Goal: Task Accomplishment & Management: Complete application form

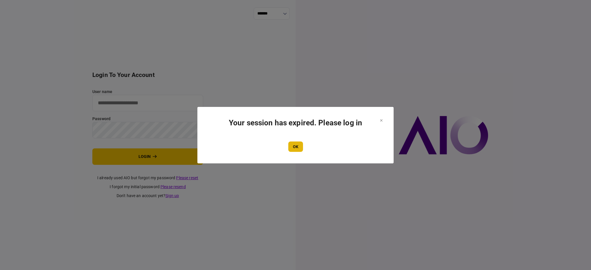
type input "****"
click at [296, 145] on button "OK" at bounding box center [295, 147] width 15 height 10
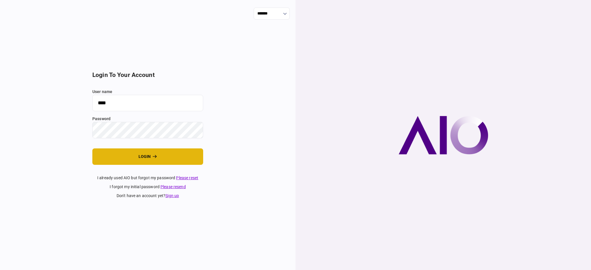
click at [128, 159] on button "login" at bounding box center [147, 157] width 111 height 16
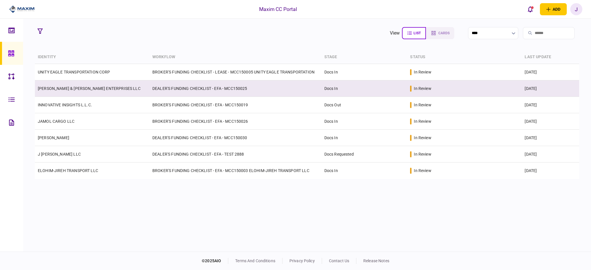
click at [72, 94] on td "[PERSON_NAME] & [PERSON_NAME] ENTERPRISES LLC" at bounding box center [92, 89] width 115 height 16
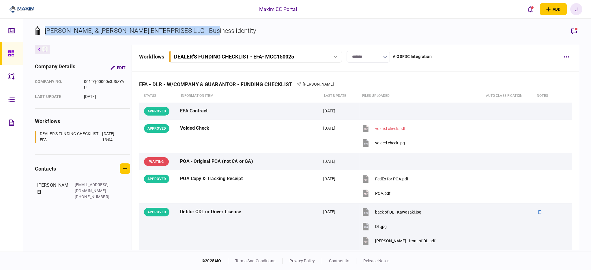
drag, startPoint x: 280, startPoint y: 33, endPoint x: 44, endPoint y: 30, distance: 235.8
click at [44, 30] on section "MATHIS & MORRIS ENTERPRISES LLC - Business identity" at bounding box center [307, 35] width 544 height 19
click at [60, 32] on div "MATHIS & MORRIS ENTERPRISES LLC - Business identity" at bounding box center [151, 31] width 212 height 10
click at [79, 32] on div "MATHIS & MORRIS ENTERPRISES LLC - Business identity" at bounding box center [151, 31] width 212 height 10
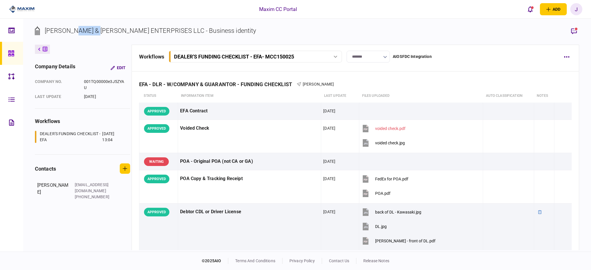
click at [79, 32] on div "MATHIS & MORRIS ENTERPRISES LLC - Business identity" at bounding box center [151, 31] width 212 height 10
click at [130, 32] on div "MATHIS & MORRIS ENTERPRISES LLC - Business identity" at bounding box center [151, 31] width 212 height 10
click at [121, 31] on div "MATHIS & MORRIS ENTERPRISES LLC - Business identity" at bounding box center [151, 31] width 212 height 10
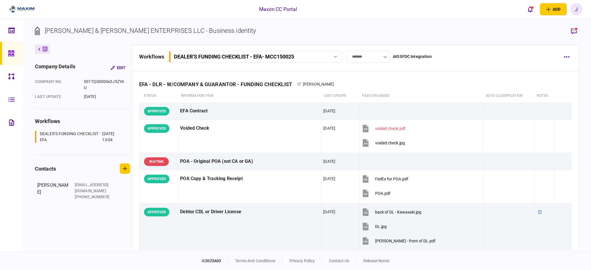
click at [91, 31] on div "MATHIS & MORRIS ENTERPRISES LLC - Business identity" at bounding box center [151, 31] width 212 height 10
click at [53, 30] on div "MATHIS & MORRIS ENTERPRISES LLC - Business identity" at bounding box center [151, 31] width 212 height 10
click at [79, 31] on div "MATHIS & MORRIS ENTERPRISES LLC - Business identity" at bounding box center [151, 31] width 212 height 10
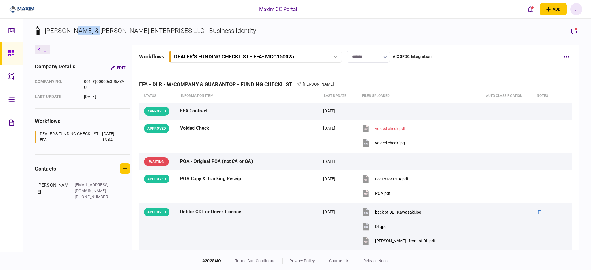
click at [79, 31] on div "MATHIS & MORRIS ENTERPRISES LLC - Business identity" at bounding box center [151, 31] width 212 height 10
click at [116, 31] on div "MATHIS & MORRIS ENTERPRISES LLC - Business identity" at bounding box center [151, 31] width 212 height 10
click at [173, 31] on div "MATHIS & MORRIS ENTERPRISES LLC - Business identity" at bounding box center [151, 31] width 212 height 10
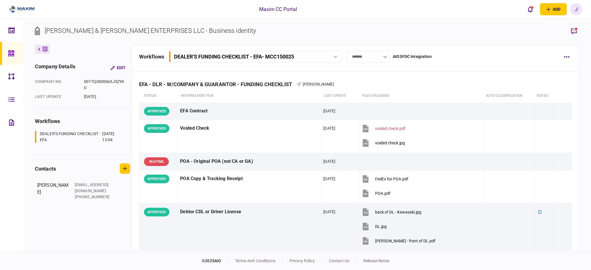
click at [197, 30] on div "MATHIS & MORRIS ENTERPRISES LLC - Business identity" at bounding box center [151, 31] width 212 height 10
click at [174, 30] on div "MATHIS & MORRIS ENTERPRISES LLC - Business identity" at bounding box center [151, 31] width 212 height 10
click at [113, 31] on div "MATHIS & MORRIS ENTERPRISES LLC - Business identity" at bounding box center [151, 31] width 212 height 10
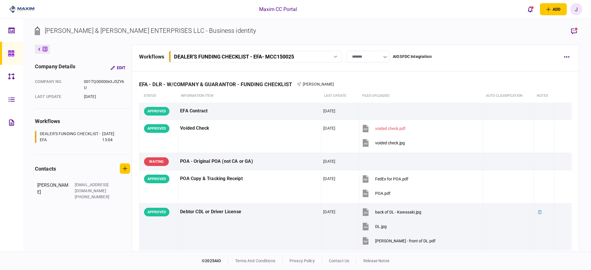
click at [114, 31] on div "MATHIS & MORRIS ENTERPRISES LLC - Business identity" at bounding box center [151, 31] width 212 height 10
click at [109, 30] on div "MATHIS & MORRIS ENTERPRISES LLC - Business identity" at bounding box center [151, 31] width 212 height 10
click at [148, 29] on div "MATHIS & MORRIS ENTERPRISES LLC - Business identity" at bounding box center [151, 31] width 212 height 10
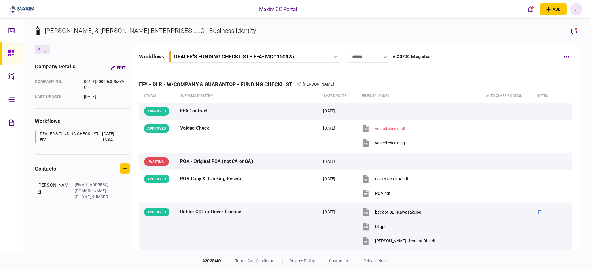
click at [168, 29] on div "MATHIS & MORRIS ENTERPRISES LLC - Business identity" at bounding box center [151, 31] width 212 height 10
click at [164, 31] on div "MATHIS & MORRIS ENTERPRISES LLC - Business identity" at bounding box center [151, 31] width 212 height 10
click at [193, 31] on div "MATHIS & MORRIS ENTERPRISES LLC - Business identity" at bounding box center [151, 31] width 212 height 10
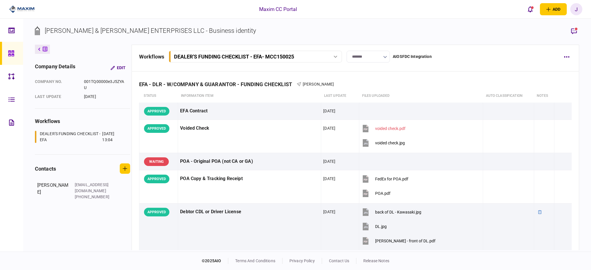
click at [176, 30] on div "MATHIS & MORRIS ENTERPRISES LLC - Business identity" at bounding box center [151, 31] width 212 height 10
click at [136, 29] on div "MATHIS & MORRIS ENTERPRISES LLC - Business identity" at bounding box center [151, 31] width 212 height 10
click at [90, 29] on div "MATHIS & MORRIS ENTERPRISES LLC - Business identity" at bounding box center [151, 31] width 212 height 10
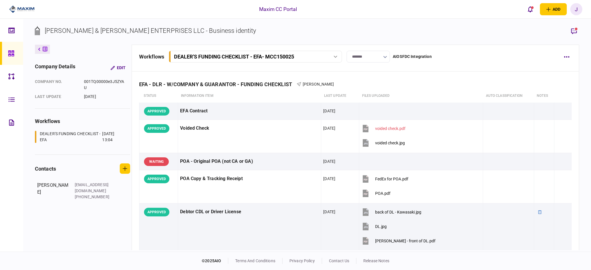
click at [271, 36] on section "MATHIS & MORRIS ENTERPRISES LLC - Business identity" at bounding box center [307, 35] width 544 height 19
drag, startPoint x: 234, startPoint y: 33, endPoint x: 158, endPoint y: 27, distance: 77.1
click at [158, 27] on section "MATHIS & MORRIS ENTERPRISES LLC - Business identity" at bounding box center [307, 35] width 544 height 19
click at [199, 30] on div "MATHIS & MORRIS ENTERPRISES LLC - Business identity" at bounding box center [151, 31] width 212 height 10
click at [319, 35] on section "MATHIS & MORRIS ENTERPRISES LLC - Business identity" at bounding box center [307, 35] width 544 height 19
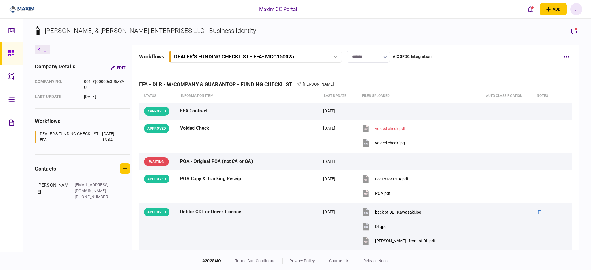
click at [3, 51] on link at bounding box center [11, 53] width 23 height 23
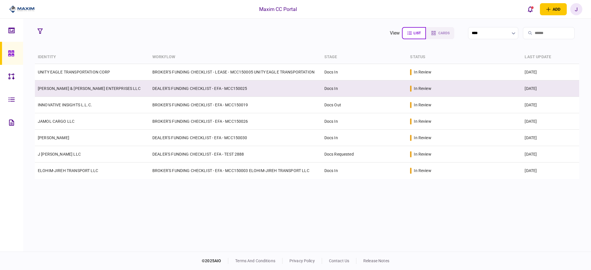
click at [56, 86] on link "[PERSON_NAME] & [PERSON_NAME] ENTERPRISES LLC" at bounding box center [89, 88] width 103 height 5
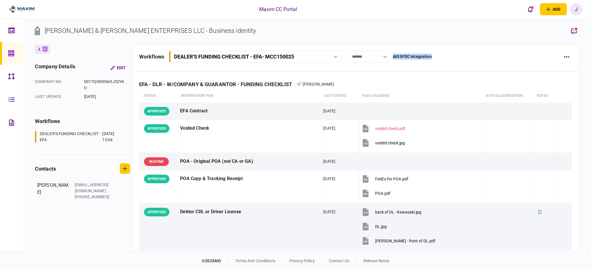
drag, startPoint x: 431, startPoint y: 58, endPoint x: 393, endPoint y: 62, distance: 37.8
click at [393, 62] on section "******* AIOSFDC Integration" at bounding box center [389, 57] width 85 height 12
click at [408, 27] on section "MATHIS & MORRIS ENTERPRISES LLC - Business identity" at bounding box center [307, 35] width 544 height 19
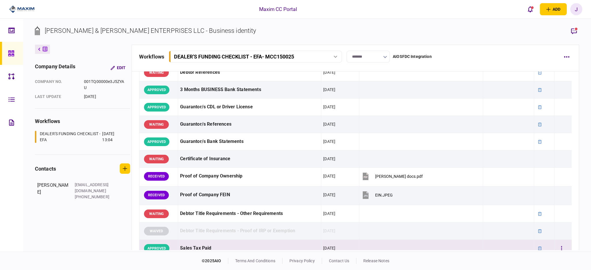
scroll to position [269, 0]
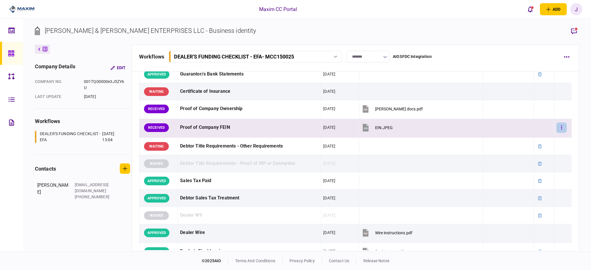
click at [556, 129] on button "button" at bounding box center [561, 128] width 10 height 10
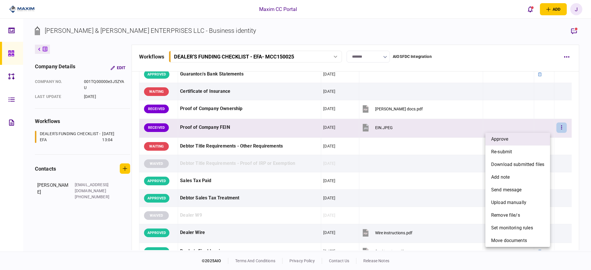
click at [525, 138] on li "approve" at bounding box center [517, 139] width 65 height 13
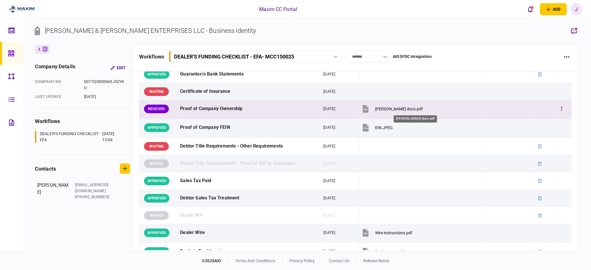
click at [399, 109] on div "buss docs.pdf" at bounding box center [399, 109] width 48 height 5
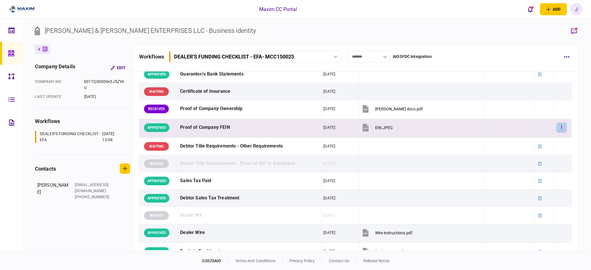
click at [556, 131] on button "button" at bounding box center [561, 128] width 10 height 10
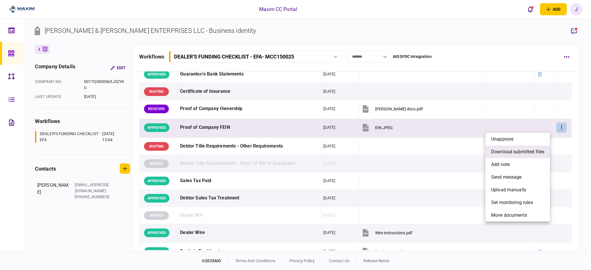
click at [512, 154] on span "download submitted files" at bounding box center [517, 152] width 53 height 7
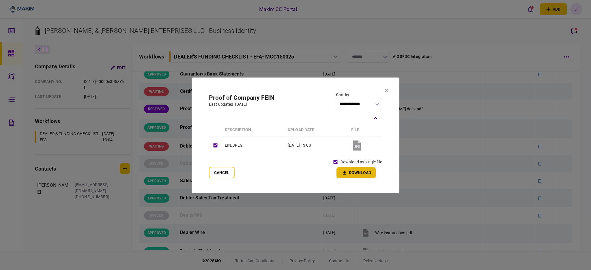
click at [354, 171] on button "Download" at bounding box center [356, 172] width 39 height 11
click at [387, 90] on icon at bounding box center [386, 90] width 3 height 3
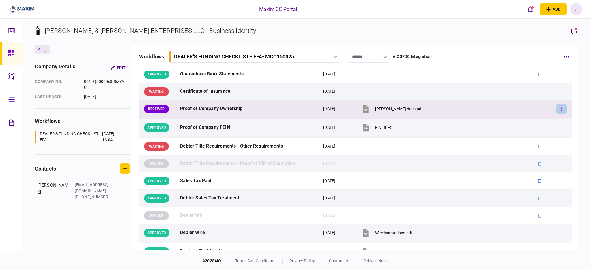
click at [556, 105] on button "button" at bounding box center [561, 109] width 10 height 10
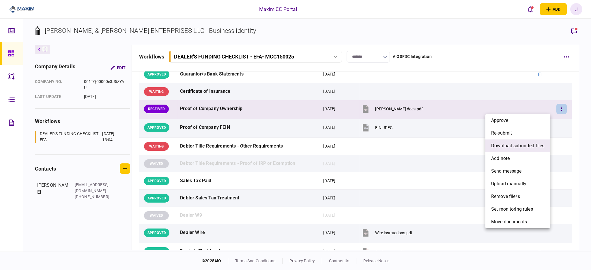
click at [530, 143] on span "download submitted files" at bounding box center [517, 146] width 53 height 7
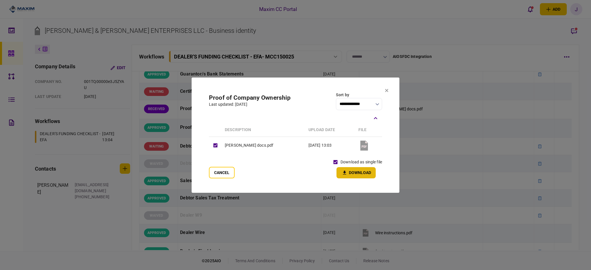
click at [357, 172] on button "Download" at bounding box center [356, 172] width 39 height 11
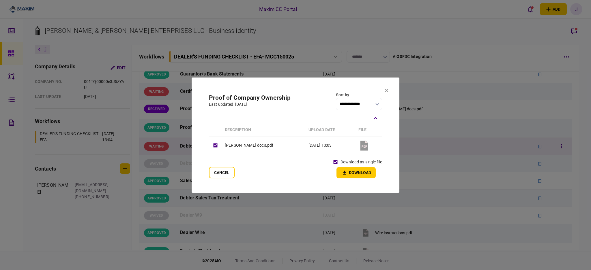
drag, startPoint x: 228, startPoint y: 173, endPoint x: 214, endPoint y: 147, distance: 29.6
click at [227, 173] on button "Cancel" at bounding box center [222, 173] width 26 height 12
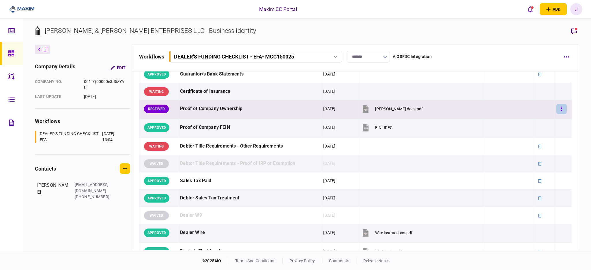
click at [558, 110] on button "button" at bounding box center [561, 109] width 10 height 10
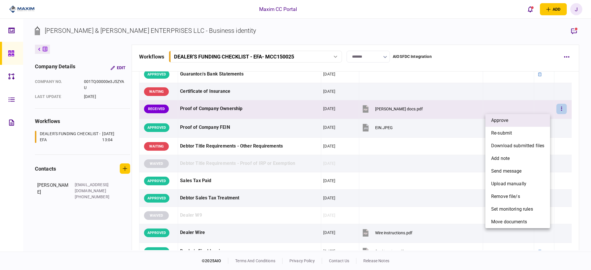
click at [515, 121] on li "approve" at bounding box center [517, 120] width 65 height 13
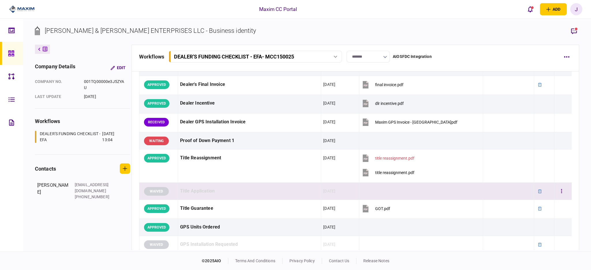
scroll to position [423, 0]
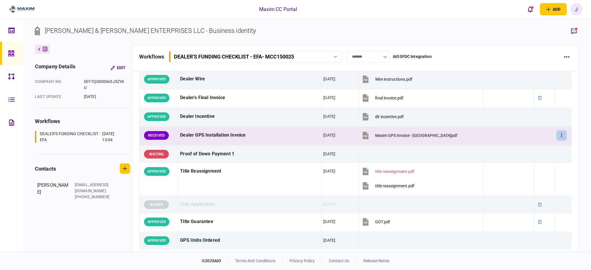
click at [559, 137] on button "button" at bounding box center [561, 135] width 10 height 10
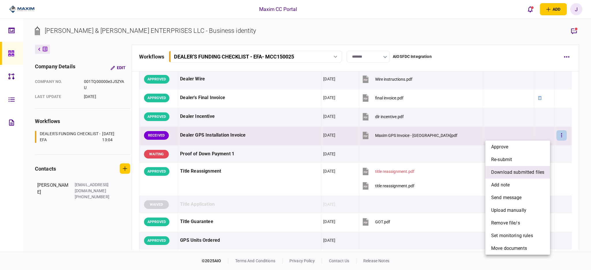
click at [519, 169] on span "download submitted files" at bounding box center [517, 172] width 53 height 7
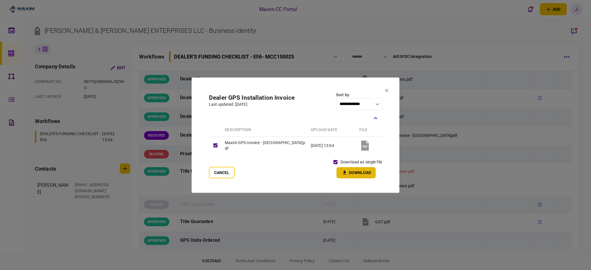
click at [356, 174] on button "Download" at bounding box center [356, 172] width 39 height 11
click at [386, 91] on icon at bounding box center [386, 90] width 3 height 3
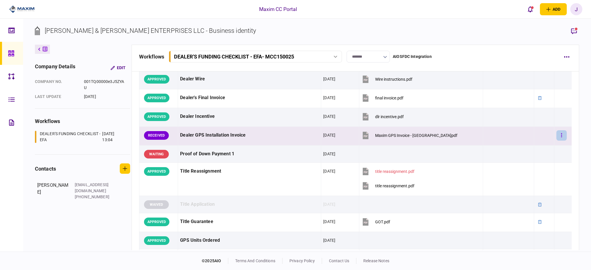
click at [561, 138] on icon "button" at bounding box center [561, 135] width 1 height 5
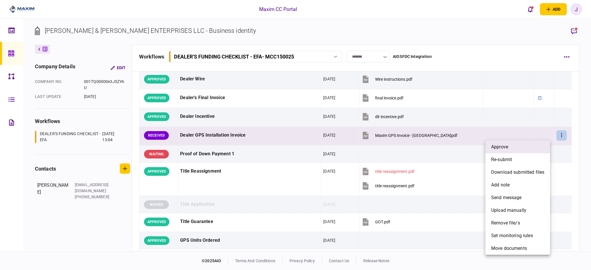
click at [520, 151] on li "approve" at bounding box center [517, 147] width 65 height 13
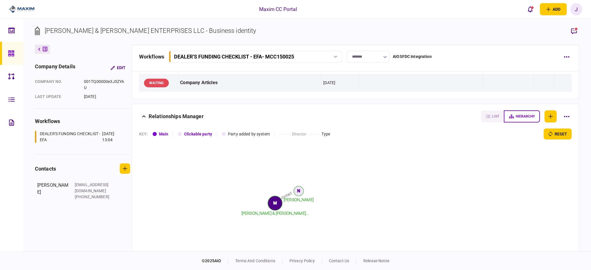
scroll to position [807, 0]
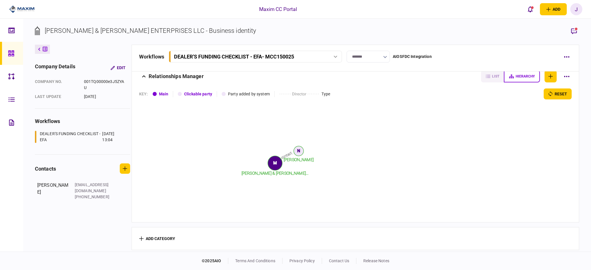
click at [7, 52] on link at bounding box center [11, 53] width 23 height 23
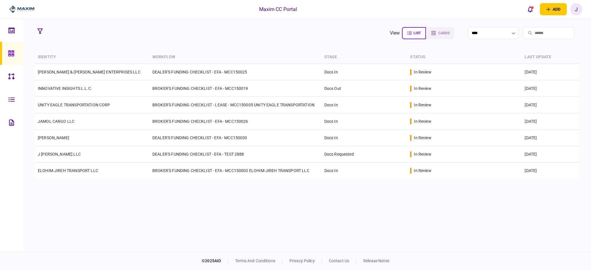
click at [122, 45] on section "view list cards **** Type clear Business Individual documents status clear wait…" at bounding box center [307, 135] width 568 height 233
